Goal: Task Accomplishment & Management: Complete application form

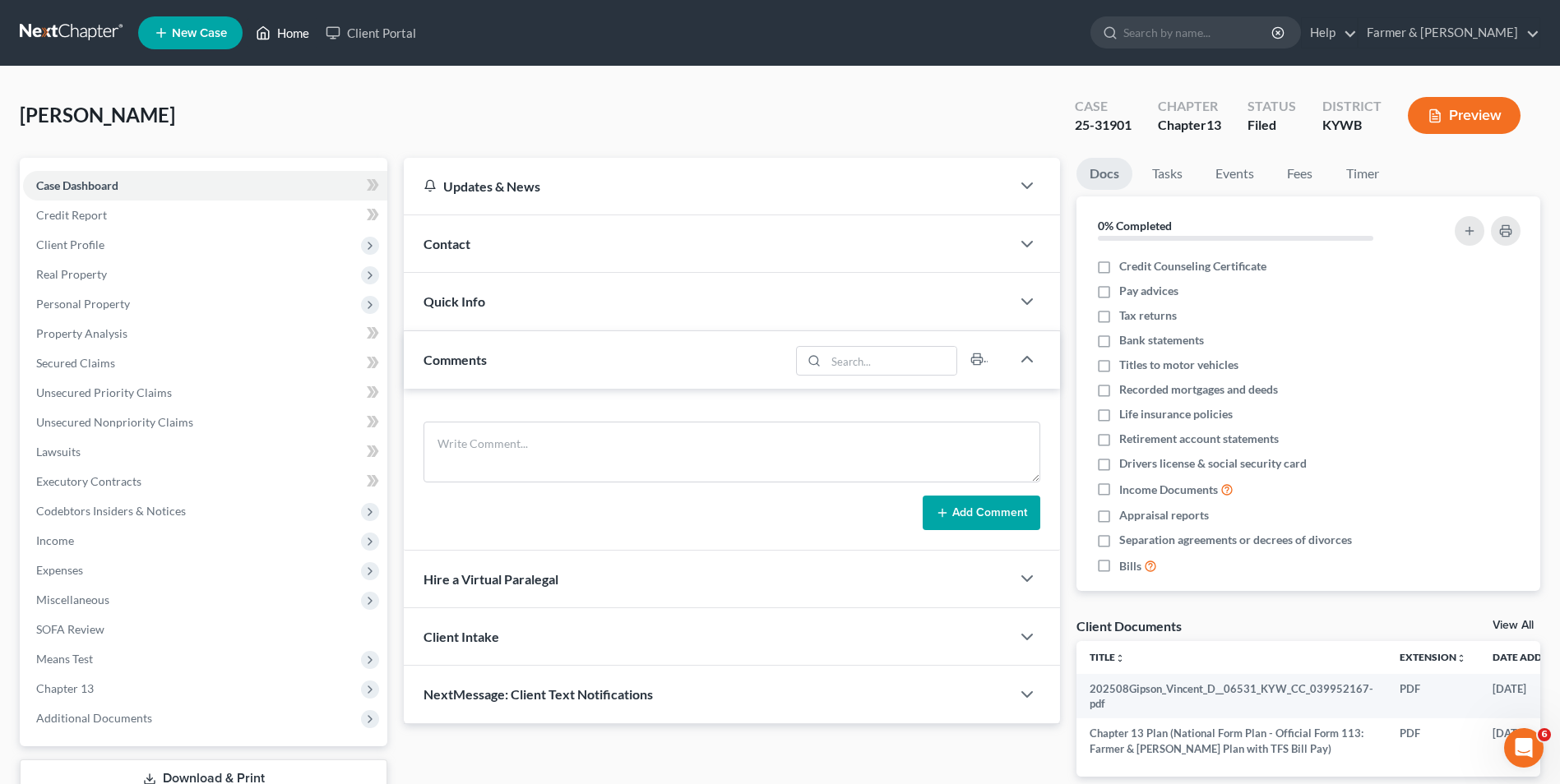
click at [283, 28] on link "Home" at bounding box center [282, 33] width 70 height 30
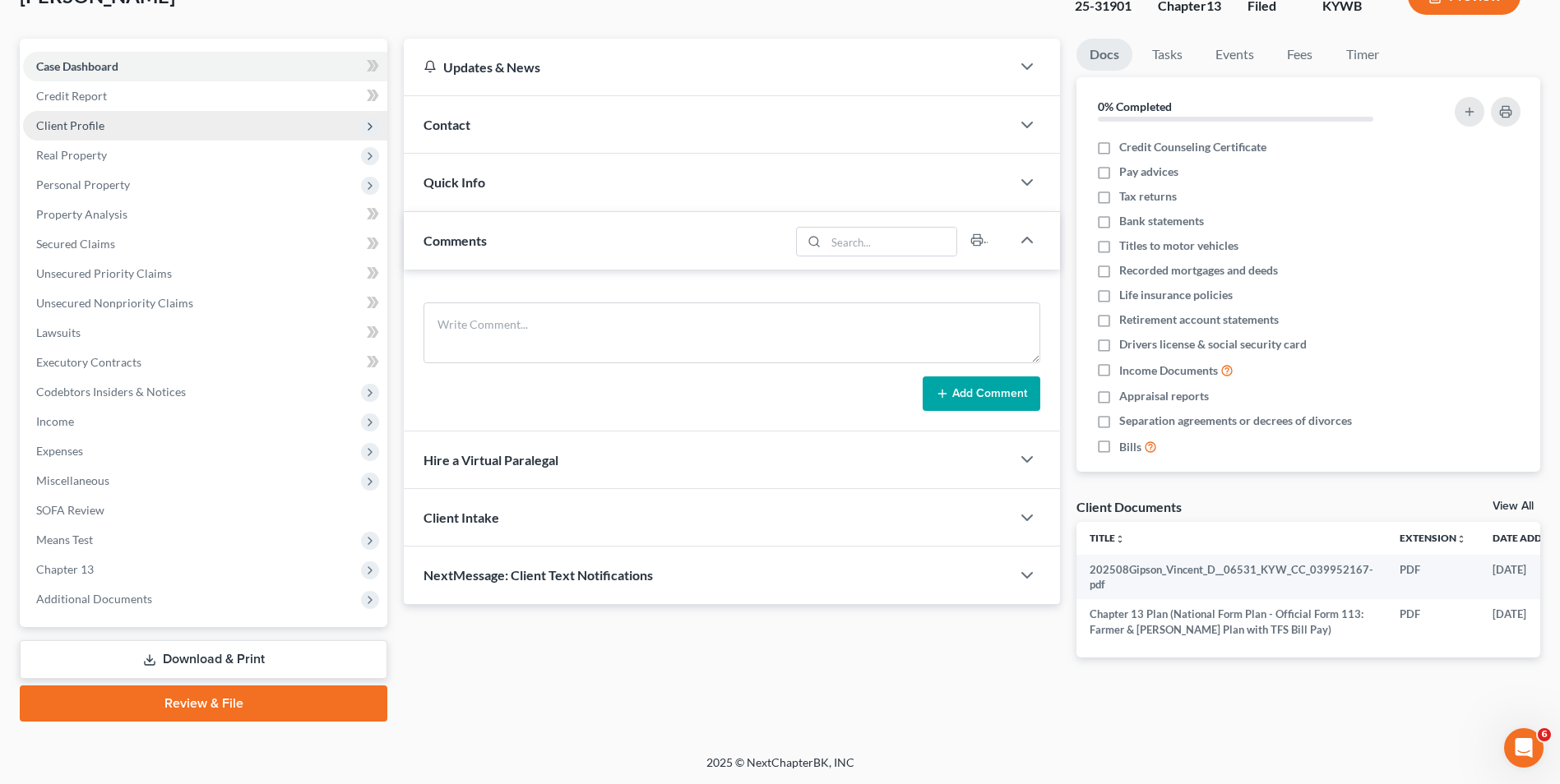
click at [90, 127] on span "Client Profile" at bounding box center [70, 125] width 68 height 14
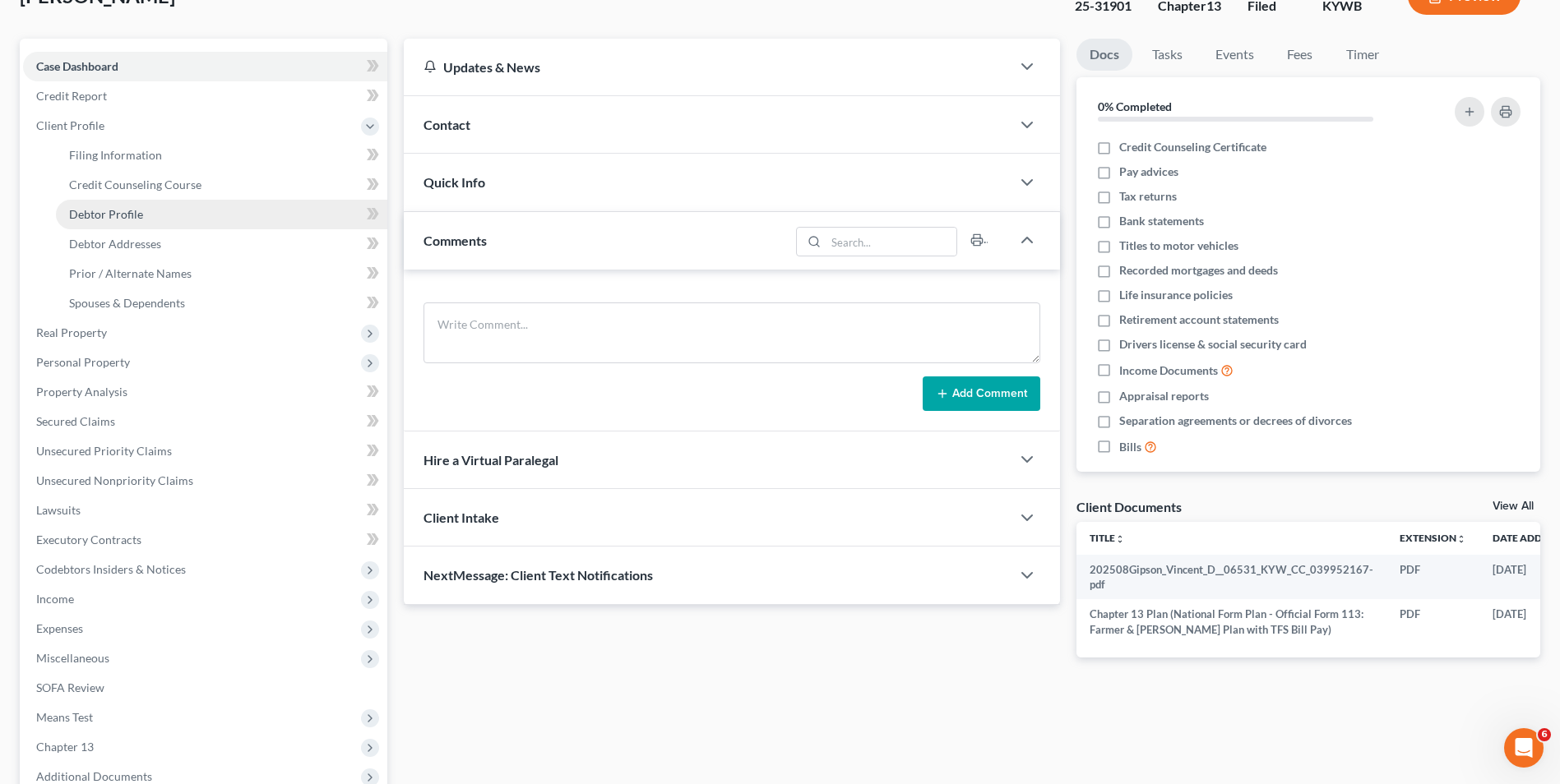
click at [110, 217] on span "Debtor Profile" at bounding box center [106, 214] width 74 height 14
select select "0"
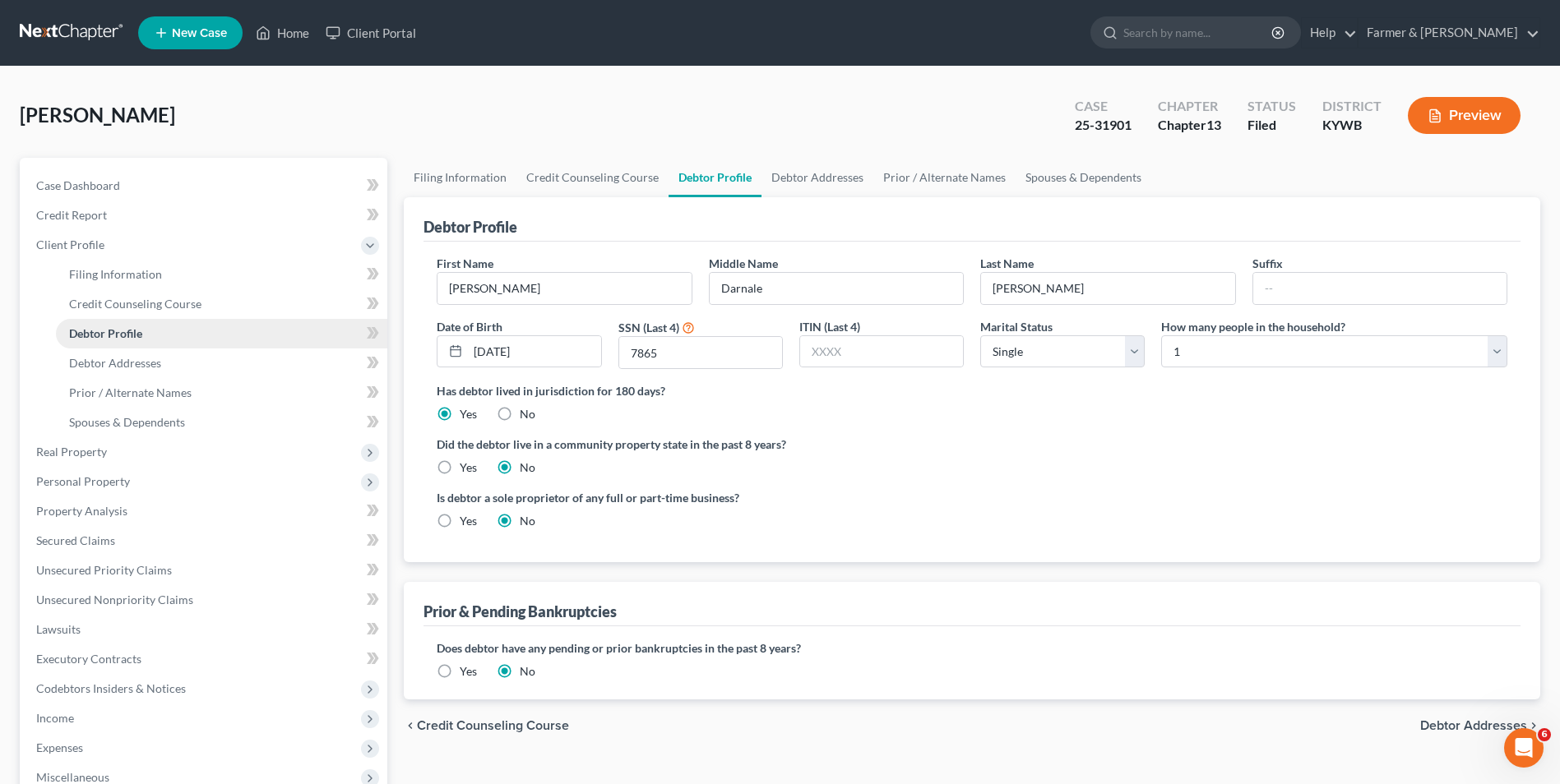
radio input "true"
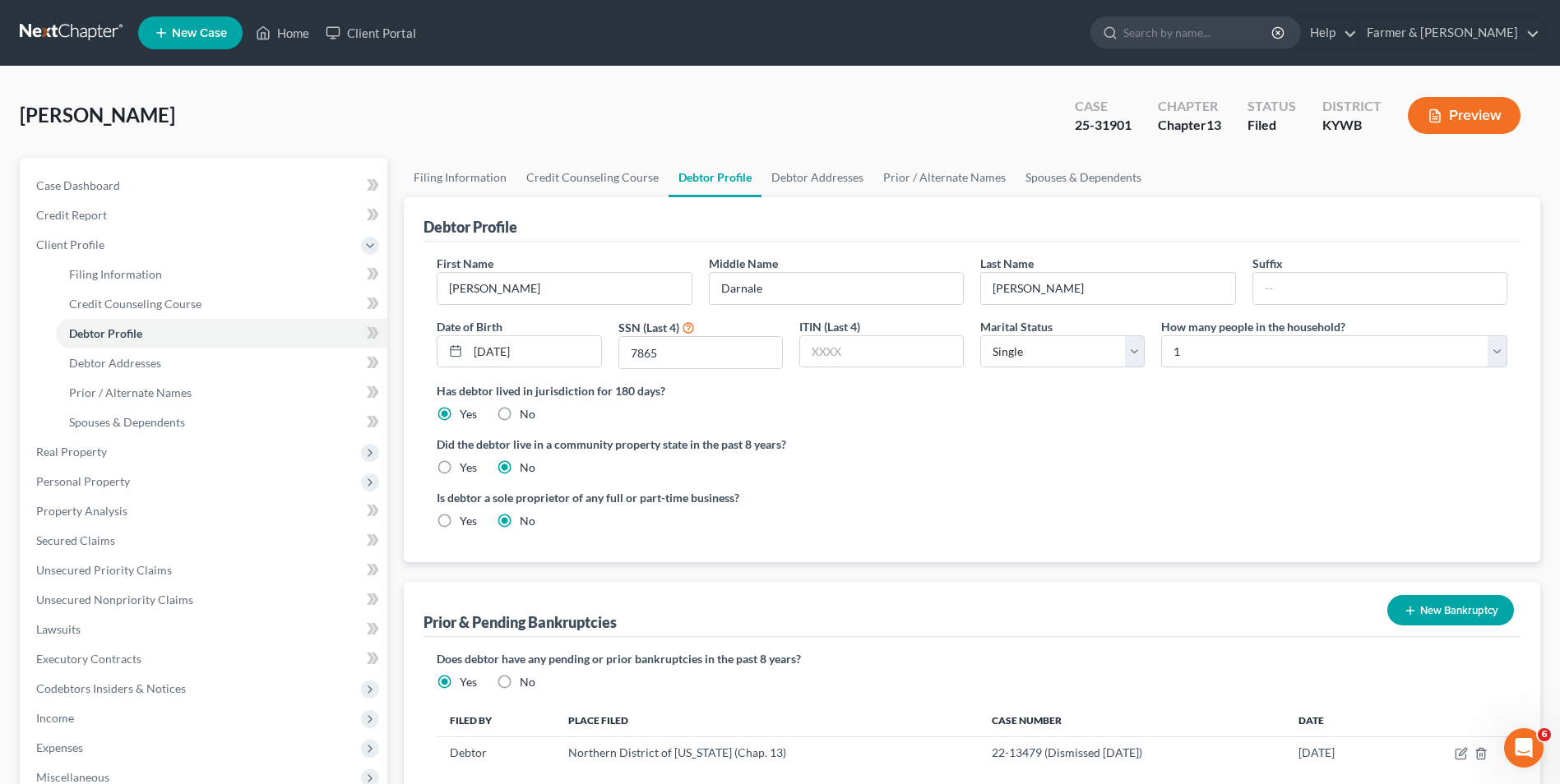
scroll to position [165, 0]
